Goal: Check status

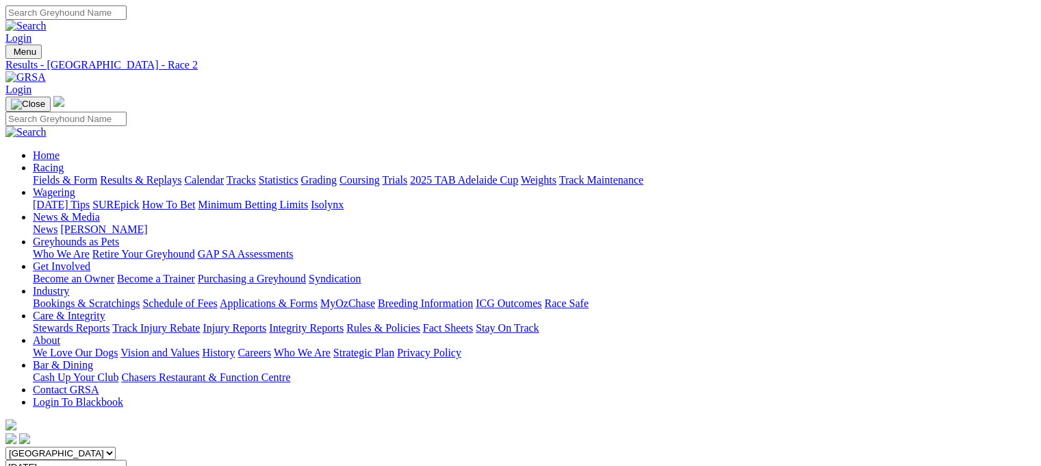
drag, startPoint x: 1046, startPoint y: 123, endPoint x: 404, endPoint y: 205, distance: 647.5
drag, startPoint x: 1043, startPoint y: 81, endPoint x: 803, endPoint y: 83, distance: 239.6
click at [803, 174] on div "Fields & Form Results & Replays Calendar Tracks Statistics Grading Coursing Tri…" at bounding box center [534, 180] width 1003 height 12
